Goal: Transaction & Acquisition: Obtain resource

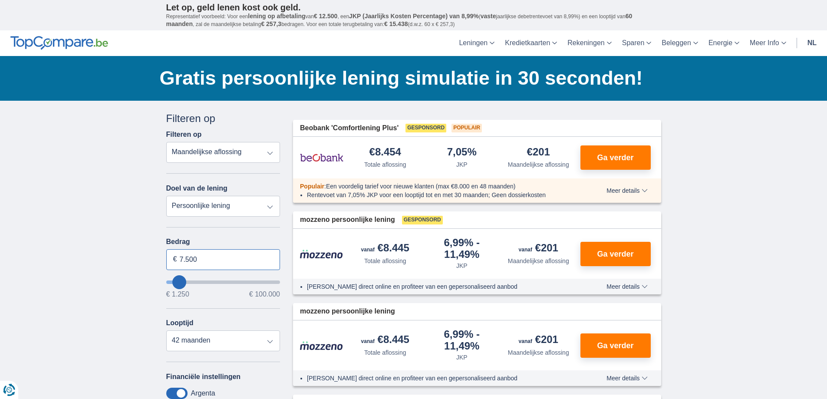
click at [201, 266] on input "7.500" at bounding box center [223, 259] width 114 height 21
click at [201, 265] on input "7.500" at bounding box center [223, 259] width 114 height 21
type input "20.000"
type input "20250"
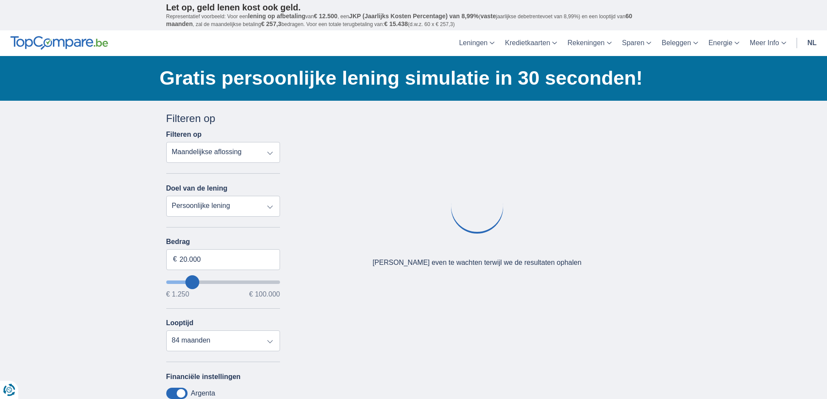
click at [150, 256] on div "× widget.non-eligible-application.title widget.non-eligible-application.text no…" at bounding box center [413, 323] width 827 height 444
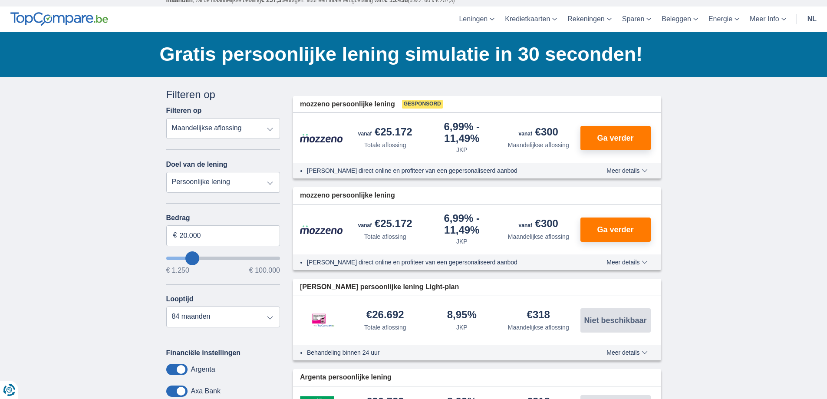
scroll to position [43, 0]
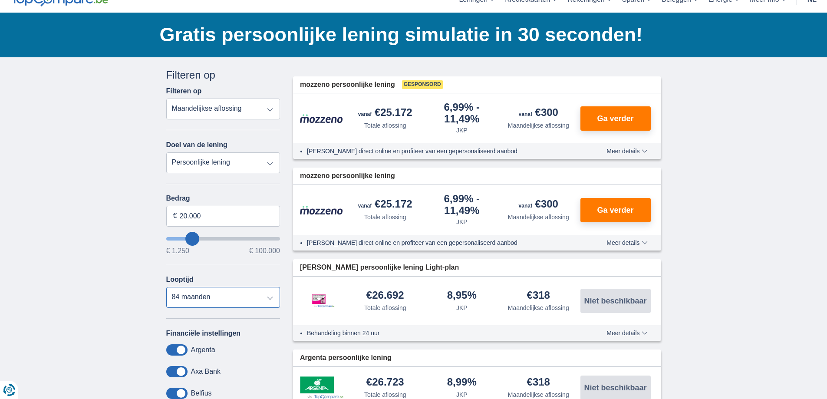
click at [203, 297] on select "12 maanden 18 maanden 24 maanden 30 maanden 36 maanden 42 maanden 48 maanden 60…" at bounding box center [223, 297] width 114 height 21
click at [166, 287] on select "12 maanden 18 maanden 24 maanden 30 maanden 36 maanden 42 maanden 48 maanden 60…" at bounding box center [223, 297] width 114 height 21
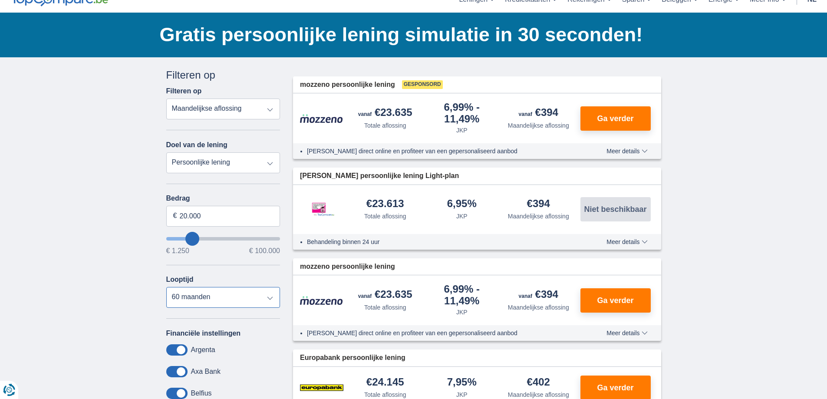
click at [185, 292] on select "12 maanden 18 maanden 24 maanden 30 maanden 36 maanden 42 maanden 48 maanden 60…" at bounding box center [223, 297] width 114 height 21
click at [166, 287] on select "12 maanden 18 maanden 24 maanden 30 maanden 36 maanden 42 maanden 48 maanden 60…" at bounding box center [223, 297] width 114 height 21
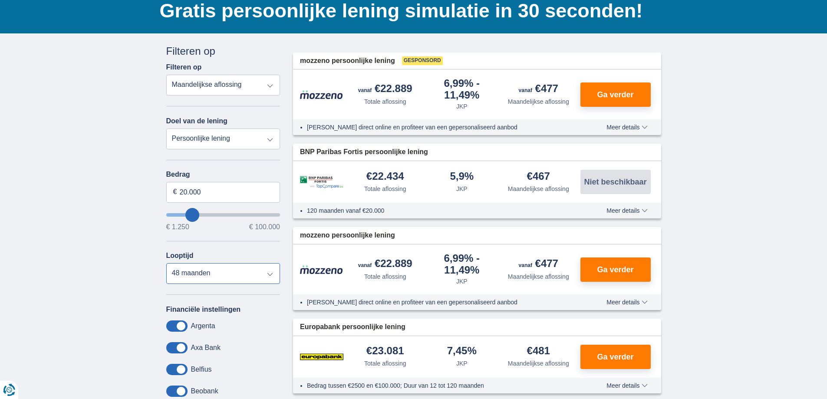
scroll to position [87, 0]
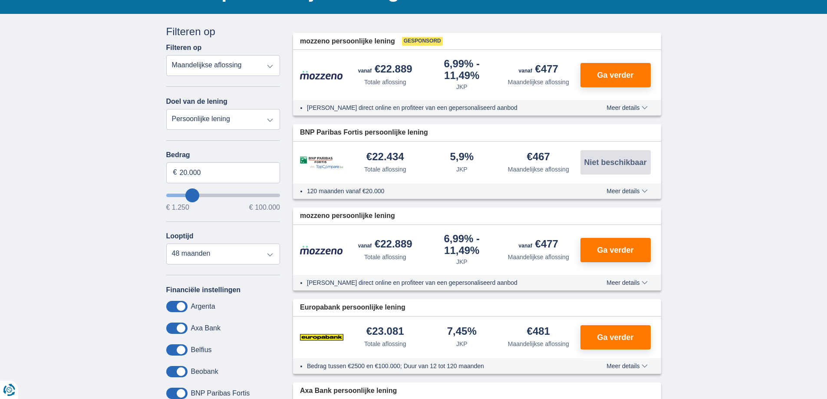
click at [644, 188] on button "Meer details Minder details" at bounding box center [627, 191] width 54 height 7
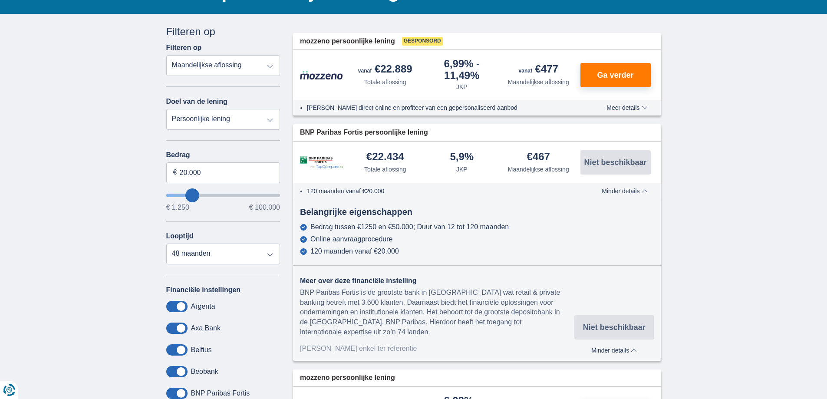
click at [644, 188] on button "Meer details Minder details" at bounding box center [624, 191] width 59 height 7
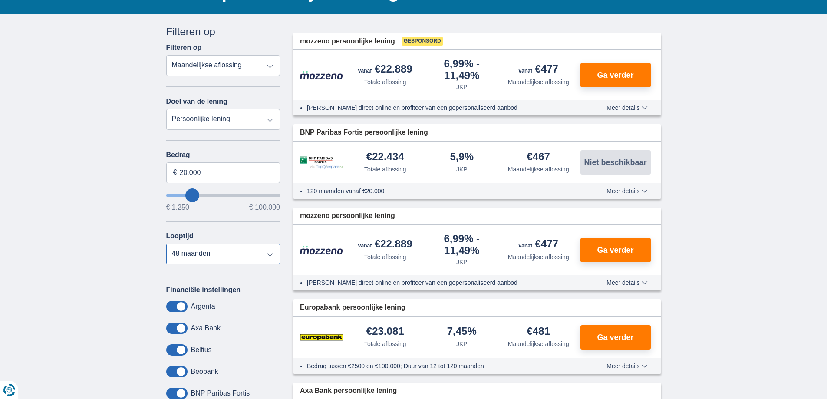
click at [202, 256] on select "12 maanden 18 maanden 24 maanden 30 maanden 36 maanden 42 maanden 48 maanden 60…" at bounding box center [223, 254] width 114 height 21
click at [166, 244] on select "12 maanden 18 maanden 24 maanden 30 maanden 36 maanden 42 maanden 48 maanden 60…" at bounding box center [223, 254] width 114 height 21
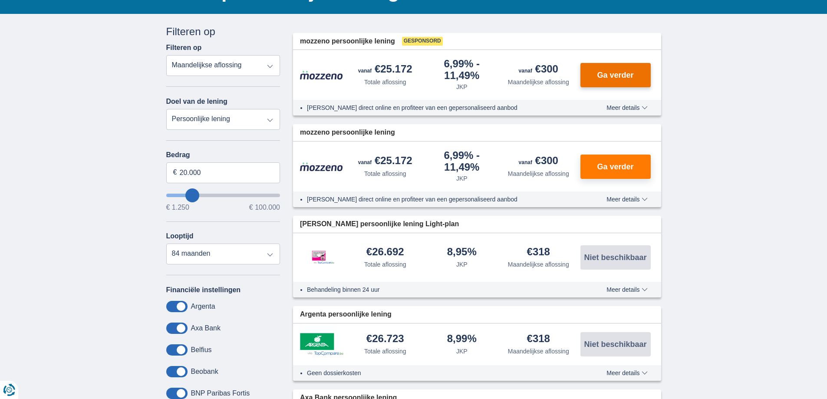
click at [612, 71] on span "Ga verder" at bounding box center [615, 75] width 36 height 8
click at [169, 253] on select "12 maanden 18 maanden 24 maanden 30 maanden 36 maanden 42 maanden 48 maanden 60…" at bounding box center [223, 254] width 114 height 21
select select "60"
click at [166, 244] on select "12 maanden 18 maanden 24 maanden 30 maanden 36 maanden 42 maanden 48 maanden 60…" at bounding box center [223, 254] width 114 height 21
